Goal: Task Accomplishment & Management: Manage account settings

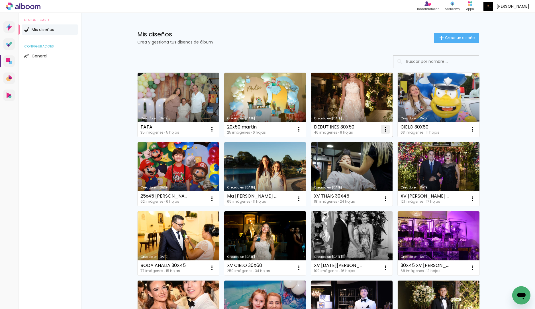
click at [384, 129] on iron-icon at bounding box center [385, 129] width 7 height 7
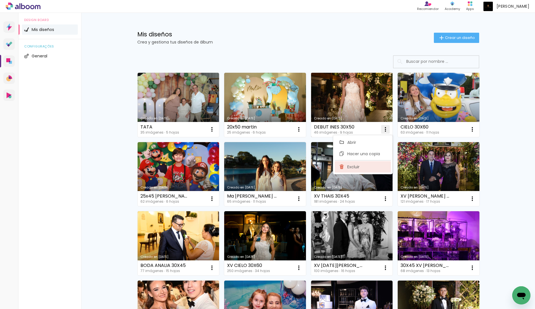
click at [357, 166] on span "Excluir" at bounding box center [353, 167] width 12 height 4
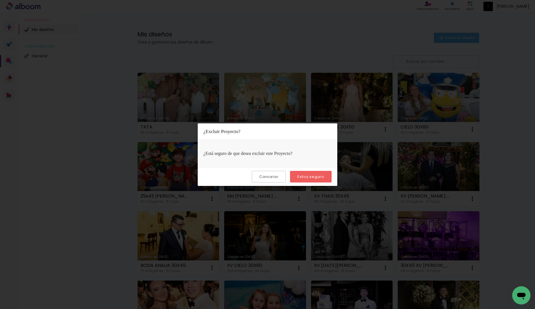
click at [317, 180] on paper-button "Estoy seguro" at bounding box center [311, 177] width 42 height 12
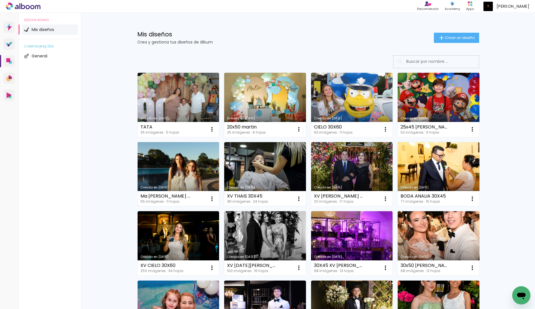
click at [167, 169] on link "Creado en [DATE]" at bounding box center [179, 174] width 82 height 64
click at [210, 194] on paper-icon-button at bounding box center [211, 198] width 11 height 11
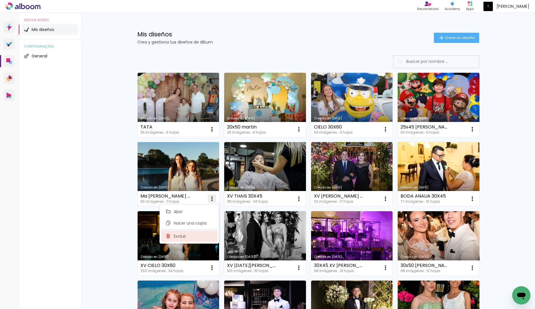
click at [185, 237] on span "Excluir" at bounding box center [180, 237] width 12 height 4
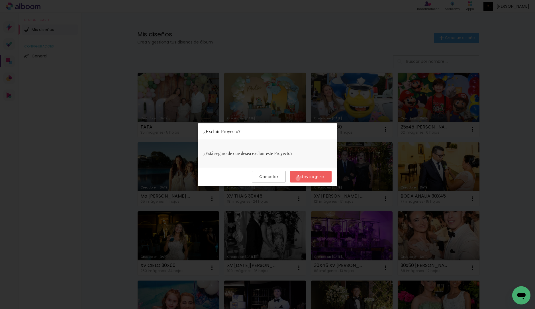
click at [0, 0] on slot "Estoy seguro" at bounding box center [0, 0] width 0 height 0
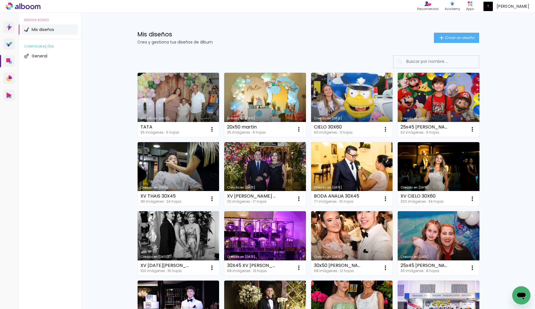
click at [406, 87] on link "Creado en [DATE]" at bounding box center [438, 105] width 82 height 64
click at [472, 127] on iron-icon at bounding box center [472, 129] width 7 height 7
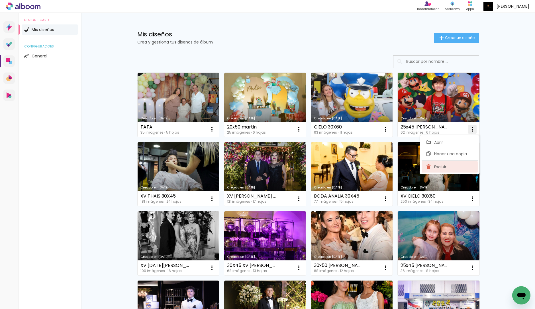
click at [432, 165] on paper-item "Excluir" at bounding box center [449, 166] width 56 height 11
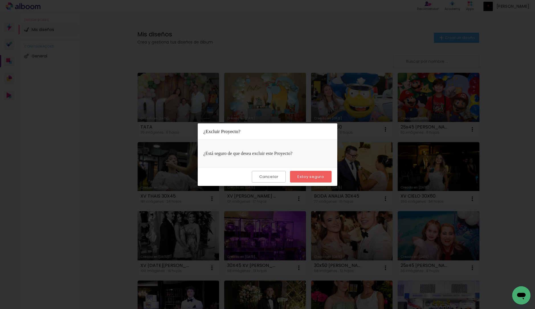
click at [0, 0] on slot "Estoy seguro" at bounding box center [0, 0] width 0 height 0
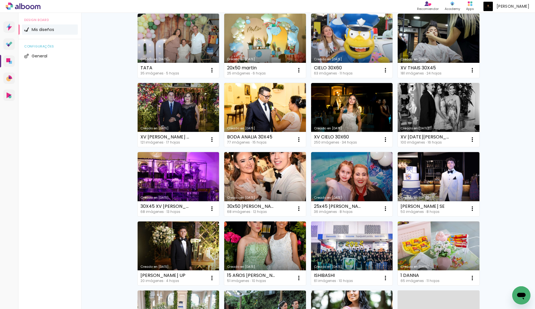
scroll to position [102, 0]
